Goal: Task Accomplishment & Management: Complete application form

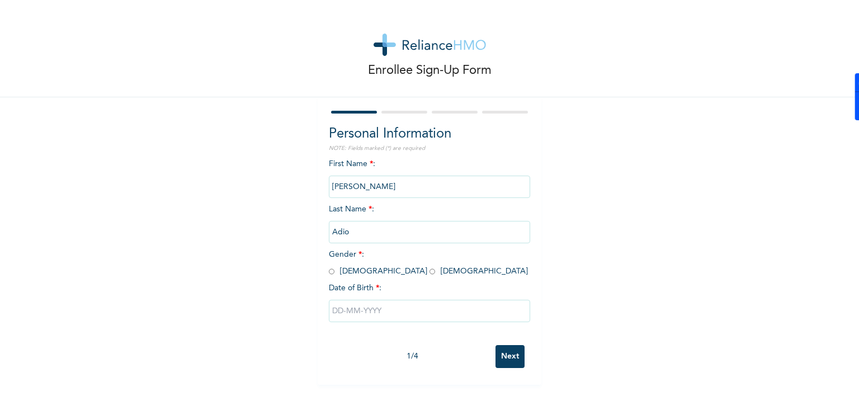
click at [429, 272] on input "radio" at bounding box center [432, 271] width 6 height 11
radio input "true"
click at [362, 320] on input "text" at bounding box center [429, 311] width 201 height 22
select select "8"
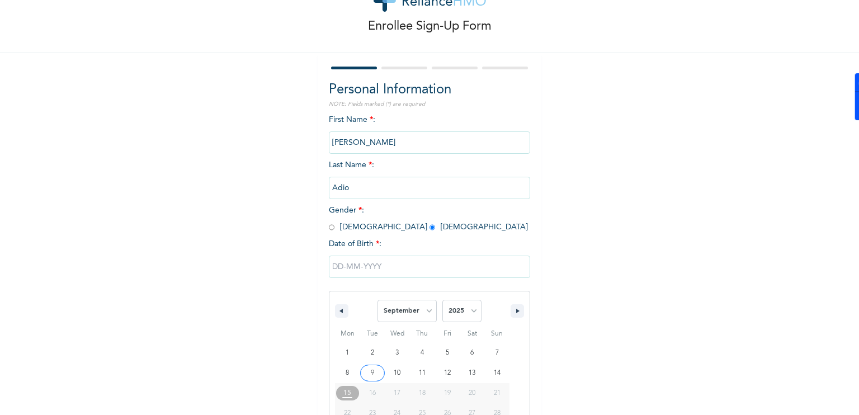
scroll to position [93, 0]
